Goal: Information Seeking & Learning: Learn about a topic

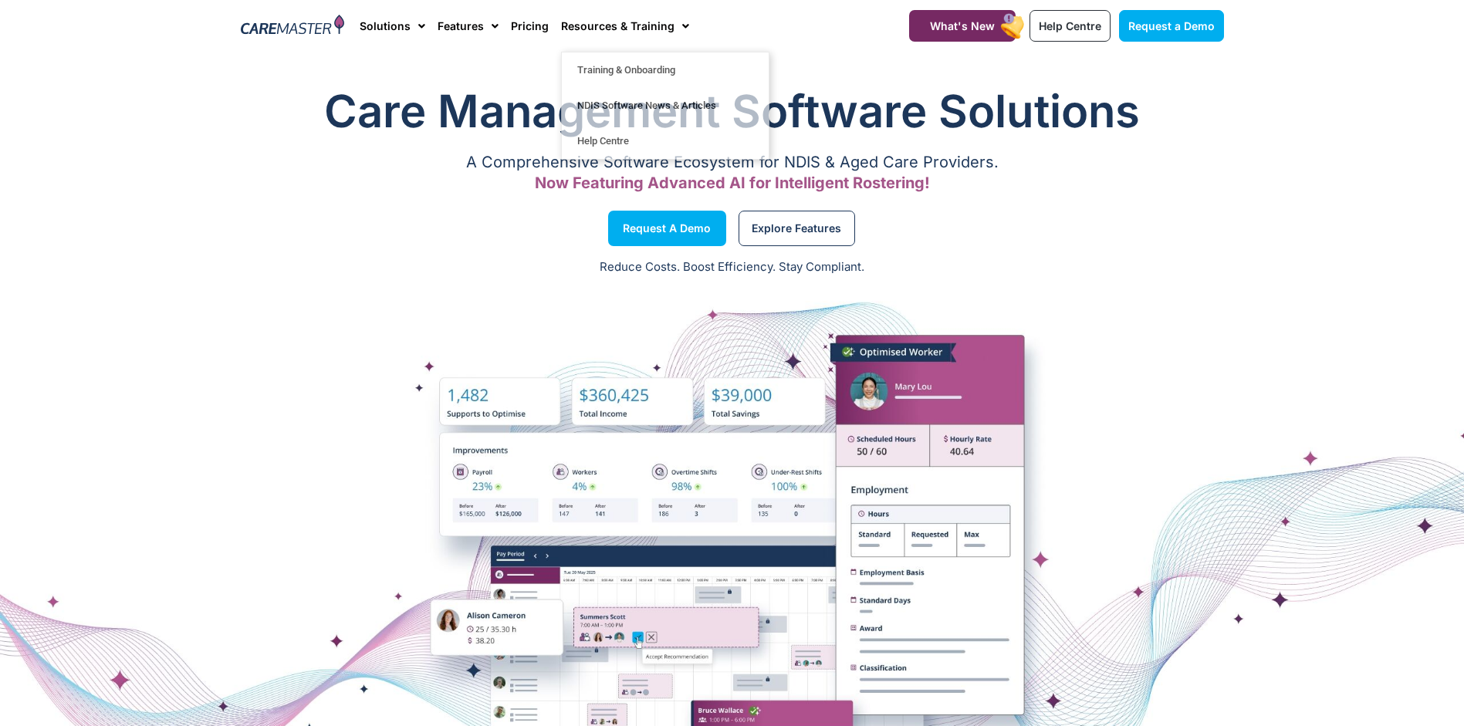
click at [347, 239] on div "Request a Demo" at bounding box center [482, 228] width 499 height 59
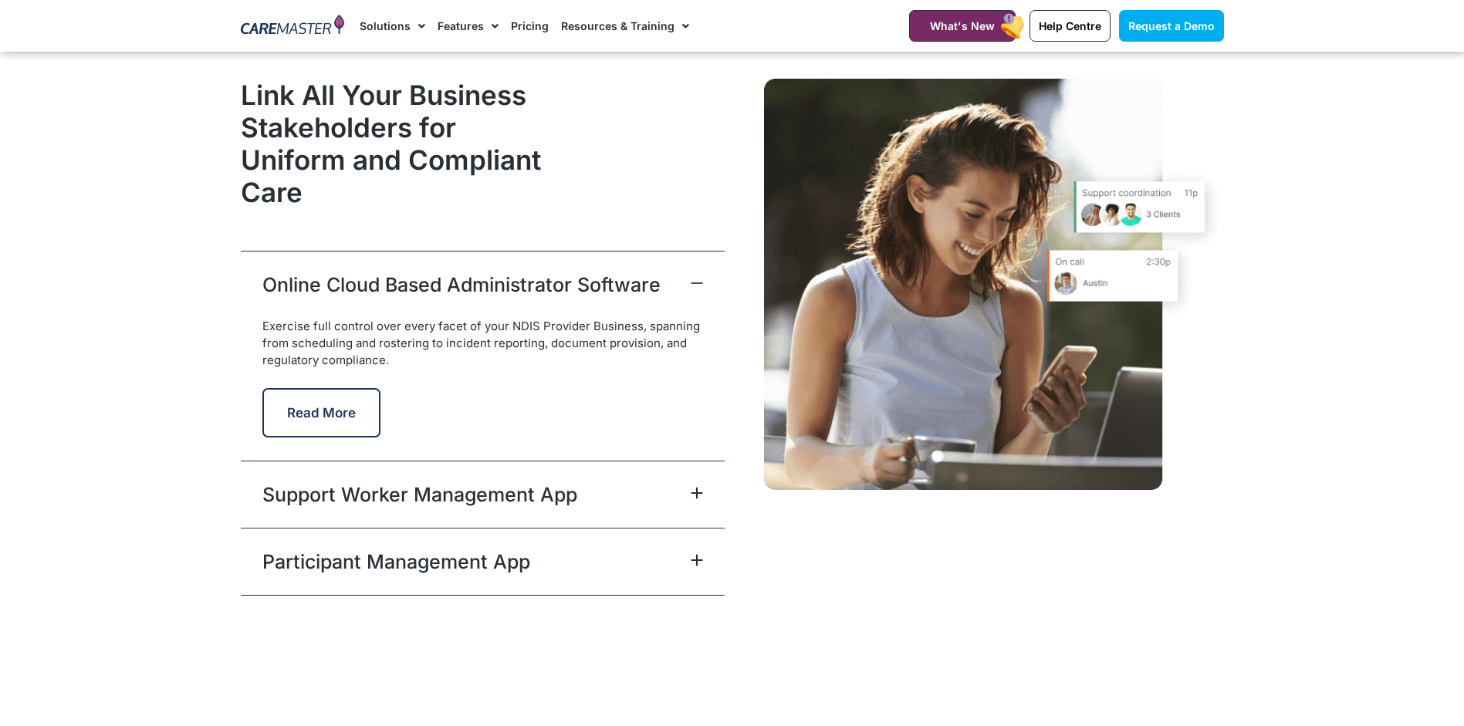
scroll to position [3753, 0]
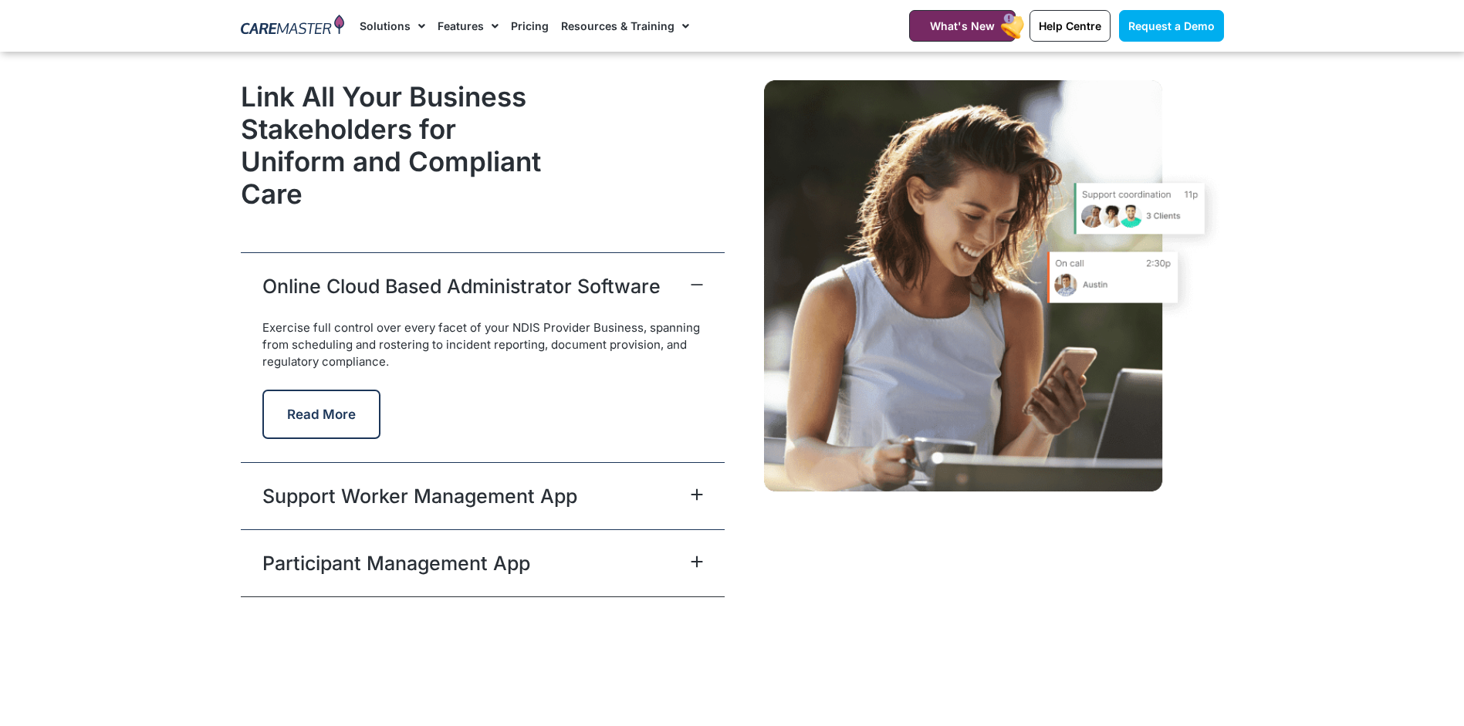
click at [539, 497] on link "Support Worker Management App" at bounding box center [419, 496] width 315 height 28
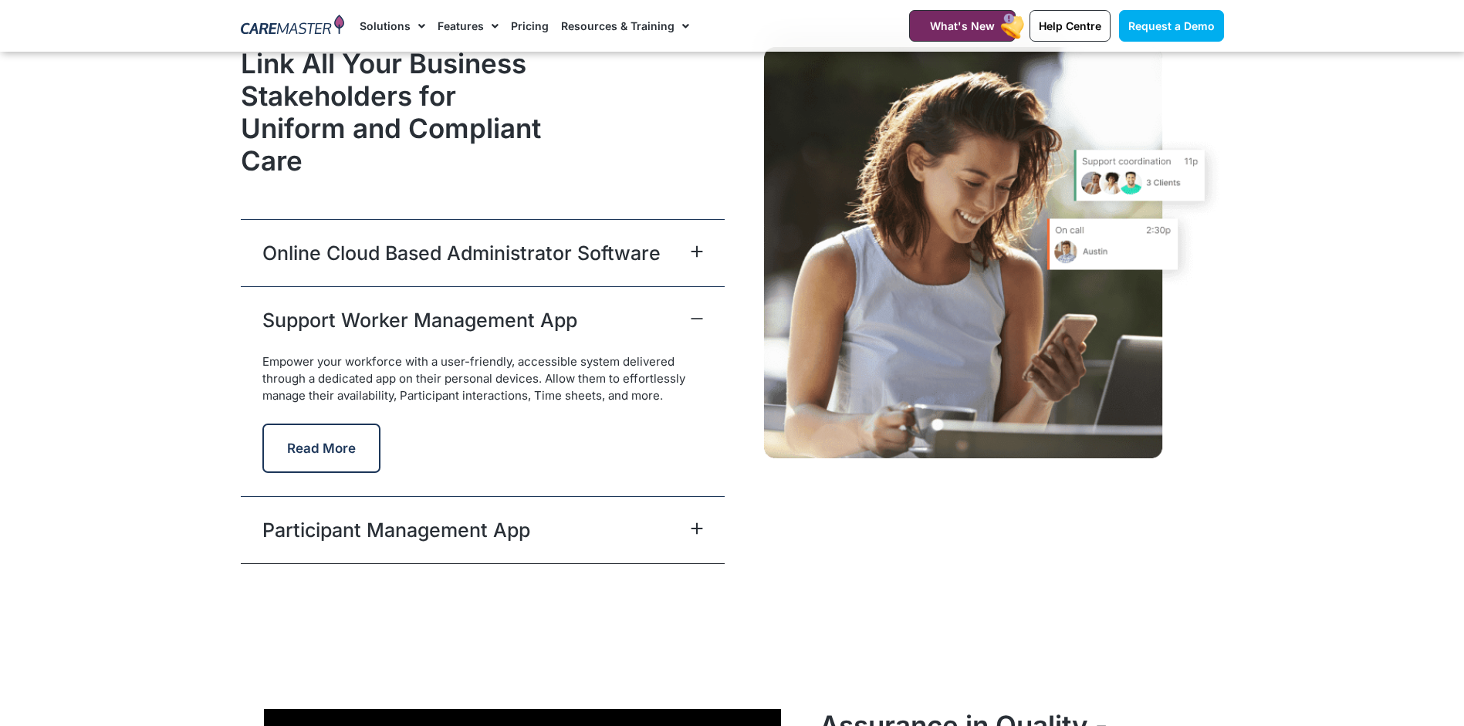
scroll to position [3800, 0]
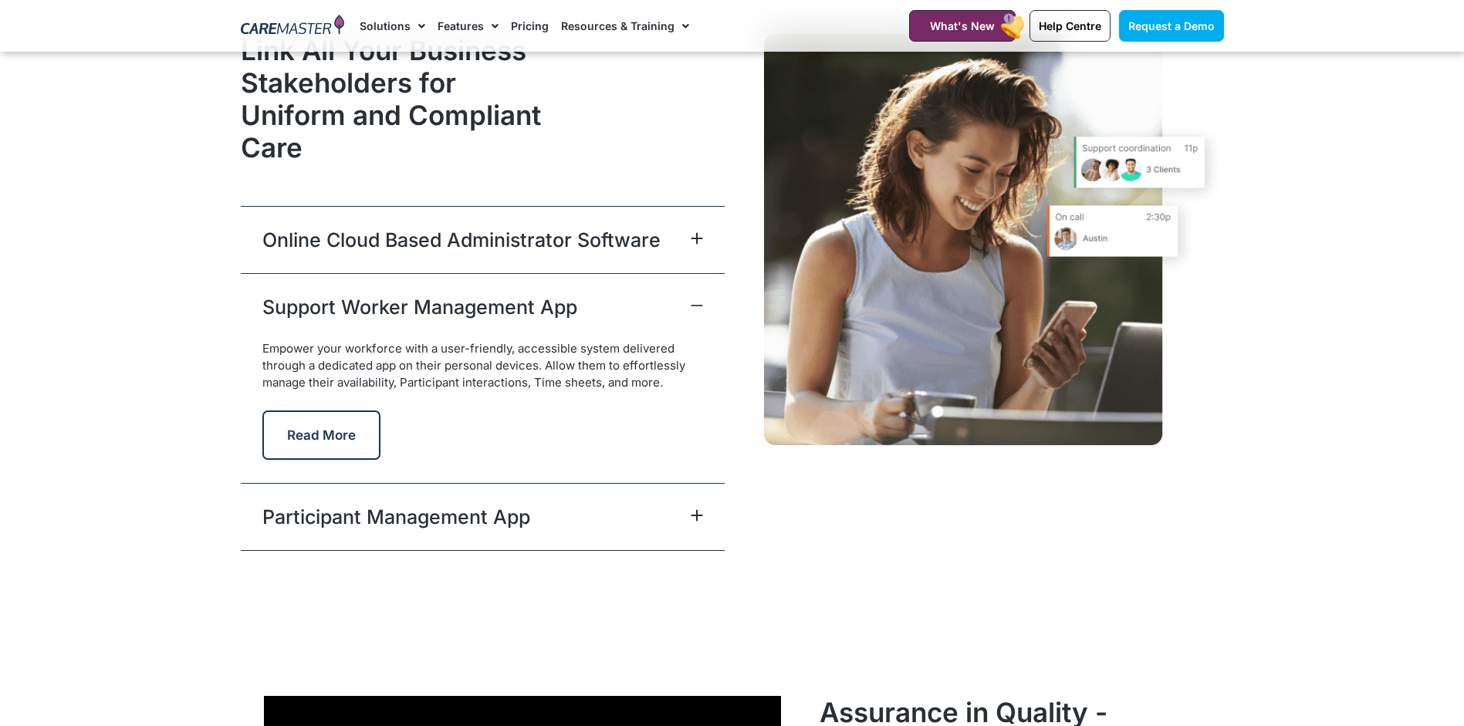
click at [480, 533] on div "Participant Management App" at bounding box center [483, 516] width 484 height 67
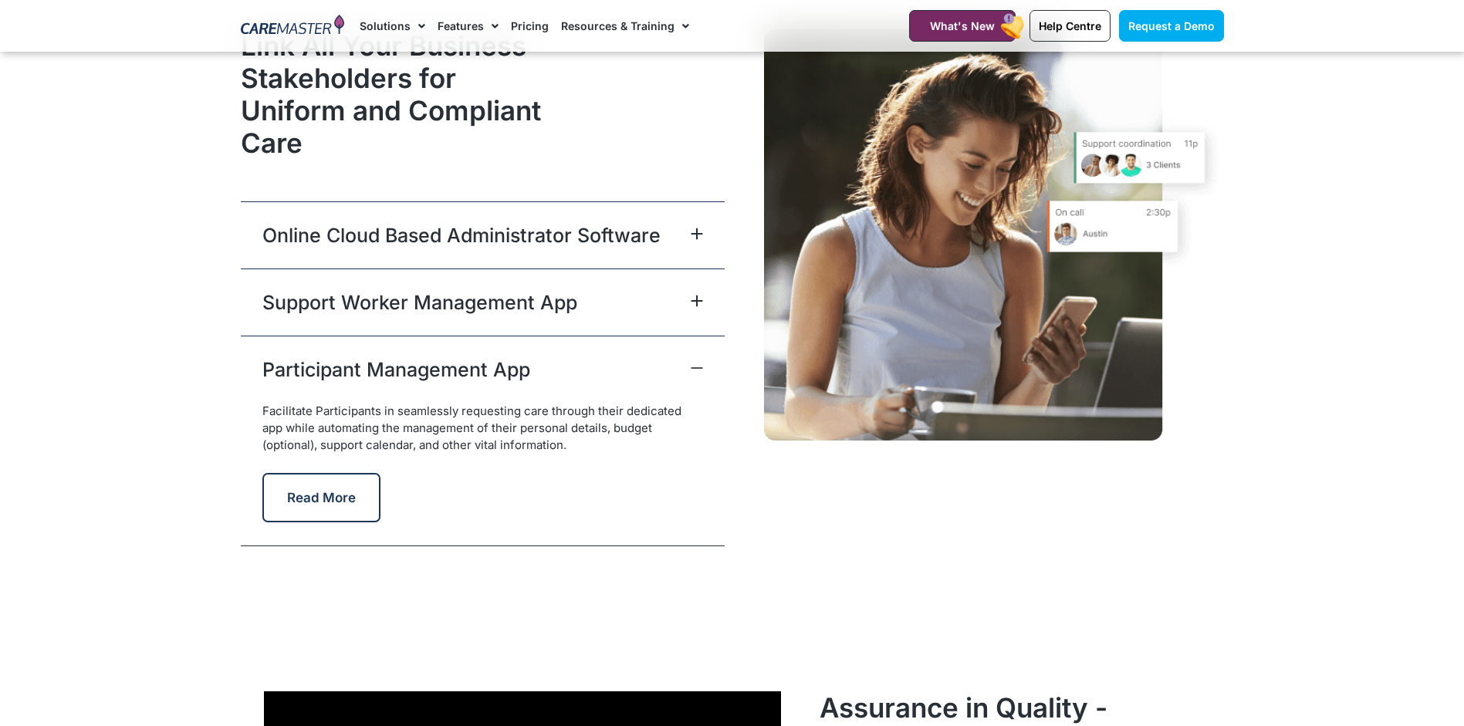
scroll to position [3804, 0]
click at [404, 317] on div "Support Worker Management App" at bounding box center [483, 302] width 484 height 67
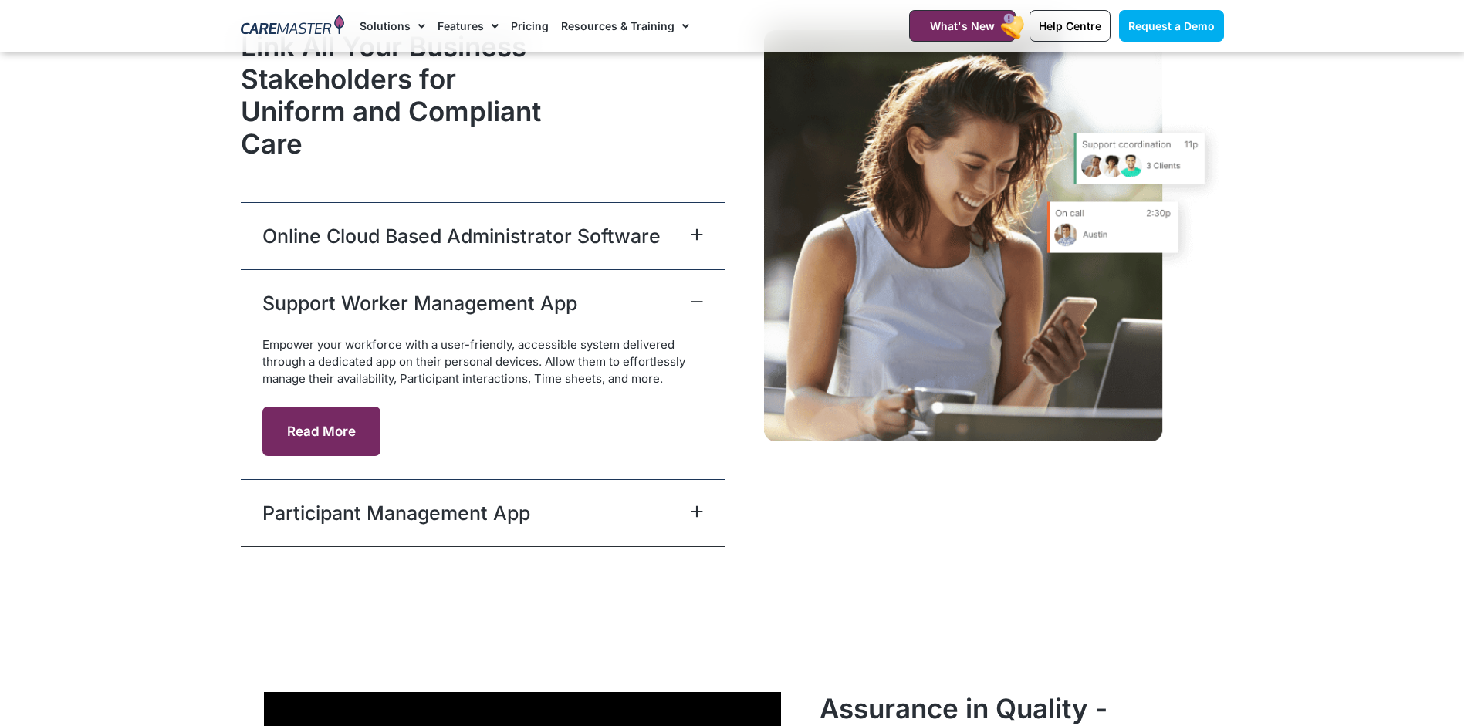
click at [327, 446] on button "Read More" at bounding box center [321, 431] width 118 height 49
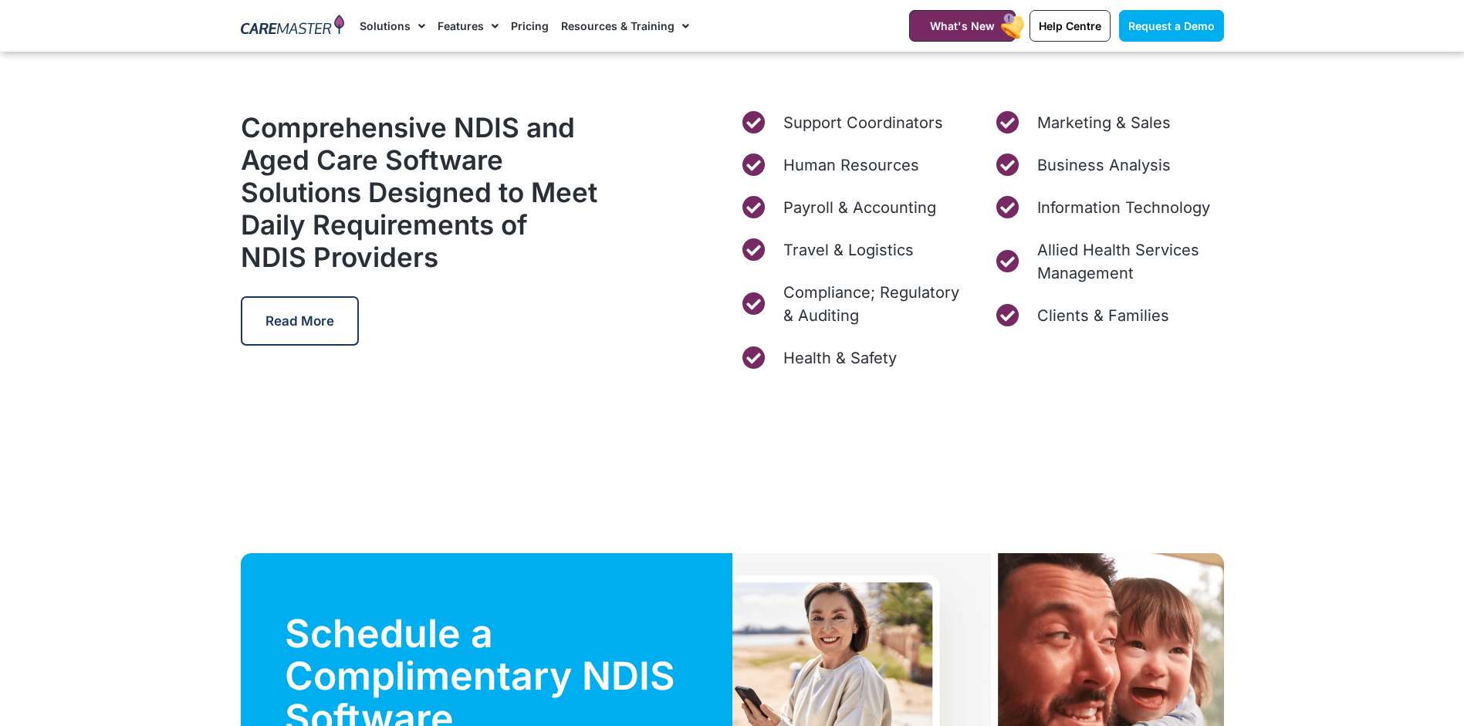
scroll to position [4877, 0]
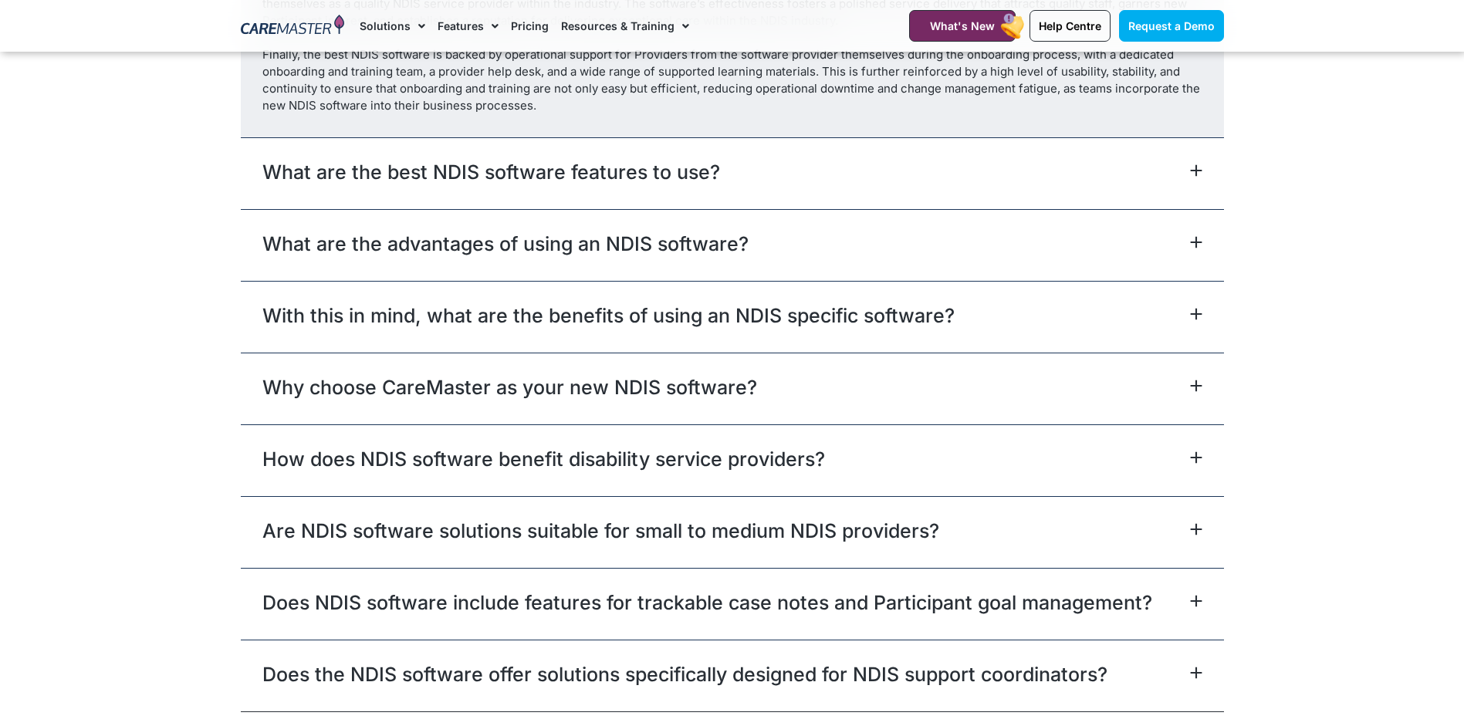
click at [779, 181] on div "What are the best NDIS software features to use?" at bounding box center [732, 173] width 983 height 72
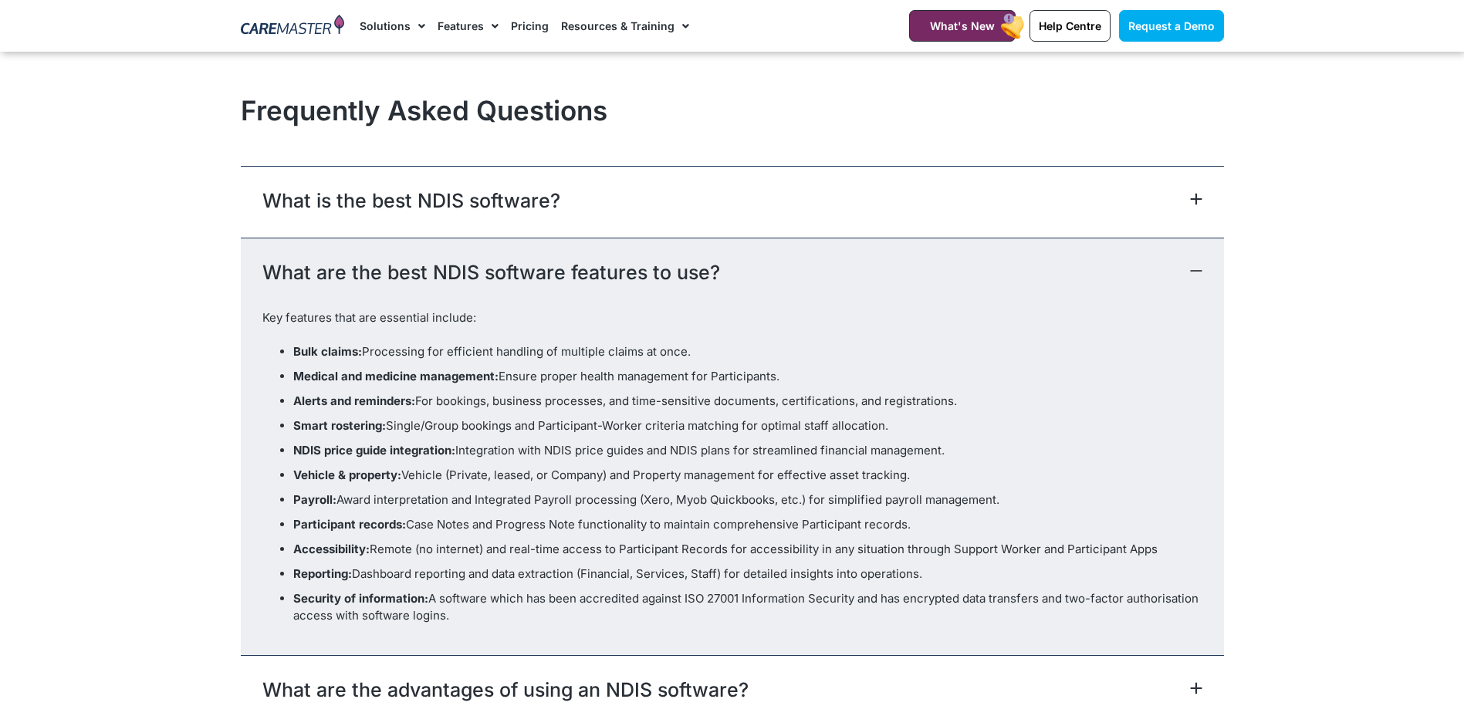
scroll to position [8380, 0]
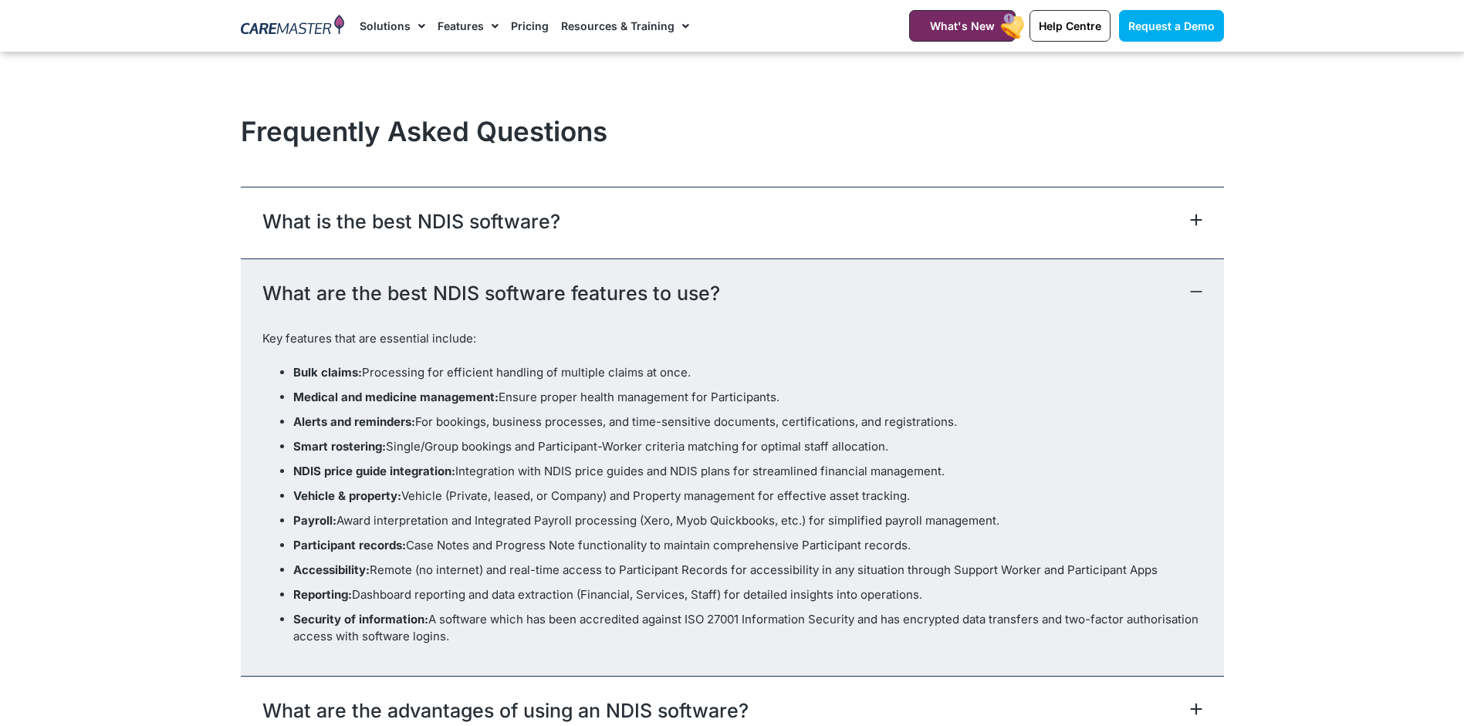
click at [713, 200] on div "What is the best NDIS software?" at bounding box center [732, 223] width 983 height 72
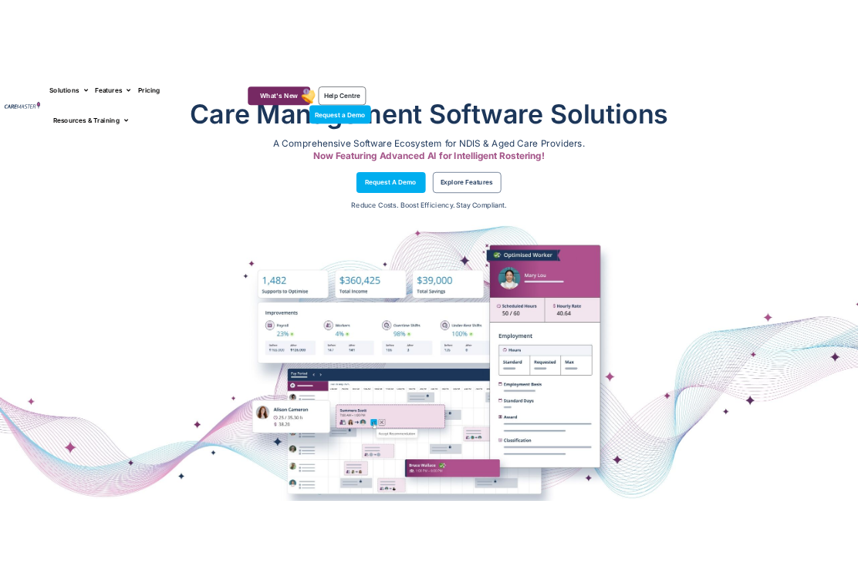
scroll to position [12, 0]
